Goal: Task Accomplishment & Management: Complete application form

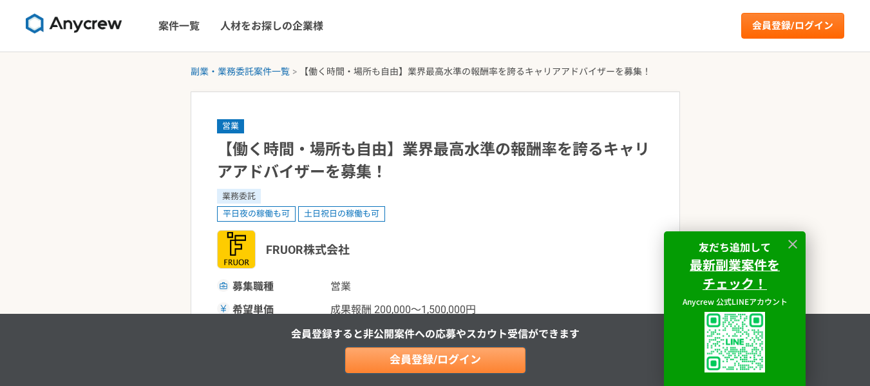
click at [449, 363] on link "会員登録/ログイン" at bounding box center [435, 360] width 180 height 26
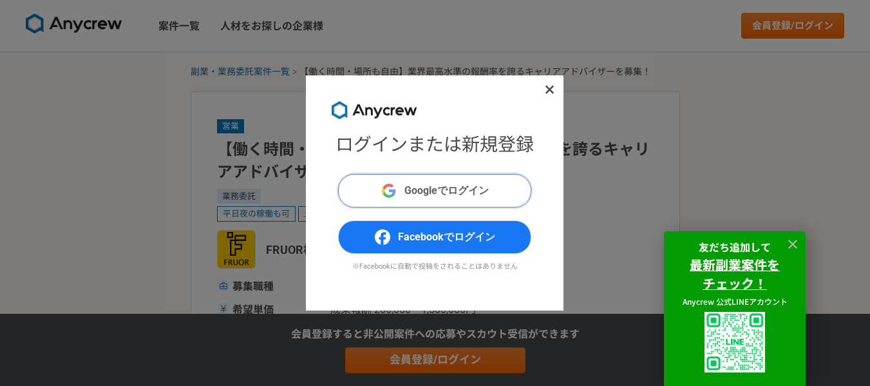
click at [435, 198] on button "Googleでログイン" at bounding box center [434, 190] width 193 height 33
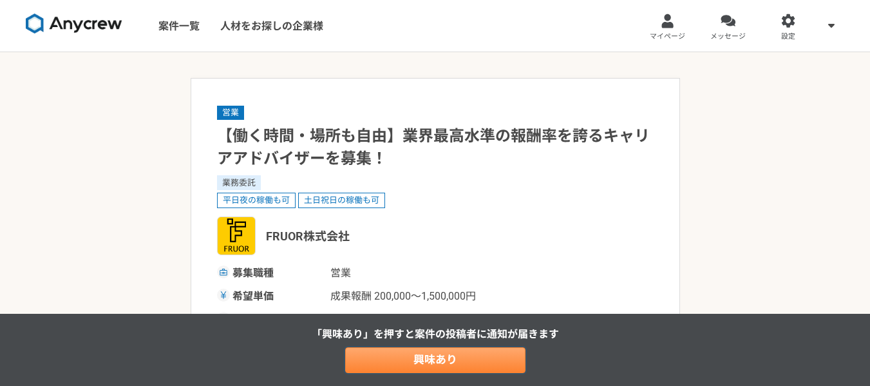
click at [470, 352] on link "興味あり" at bounding box center [435, 360] width 180 height 26
